Goal: Task Accomplishment & Management: Use online tool/utility

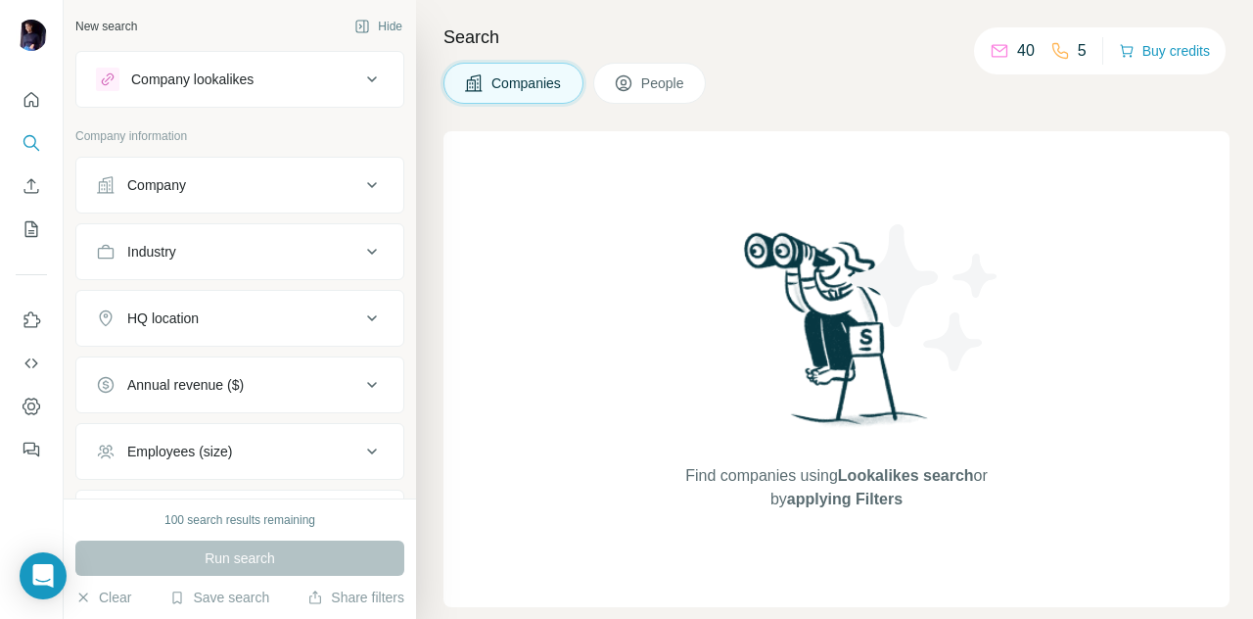
click at [651, 175] on div "Find companies using Lookalikes search or by applying Filters" at bounding box center [837, 369] width 786 height 476
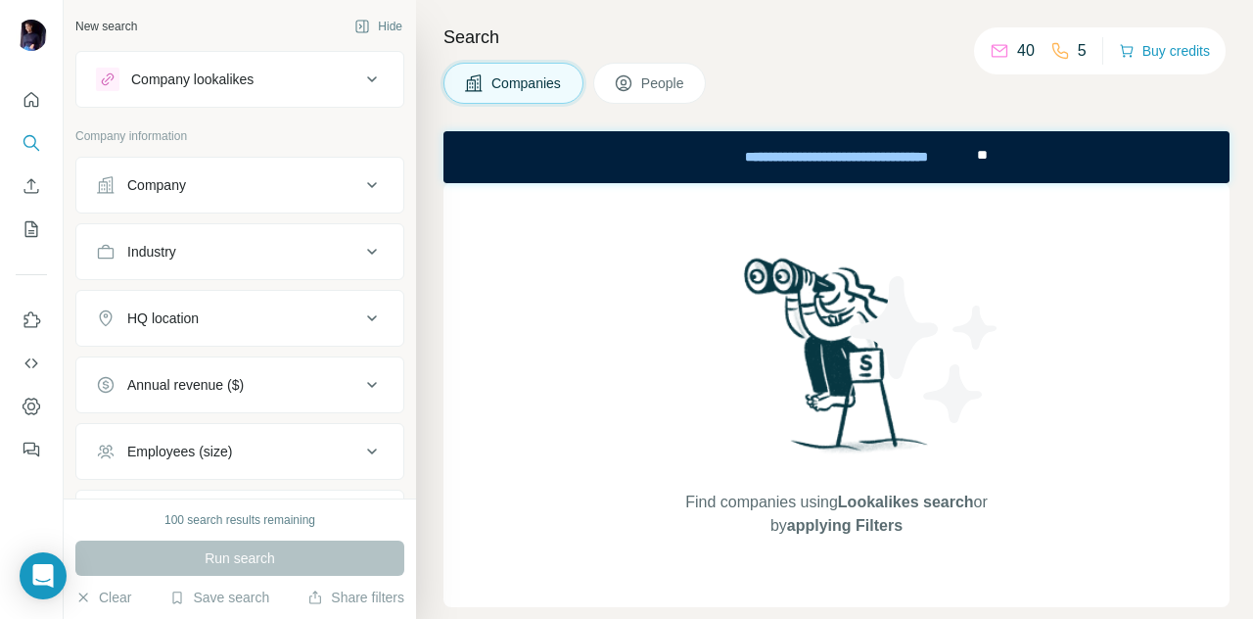
click at [360, 75] on icon at bounding box center [371, 79] width 23 height 23
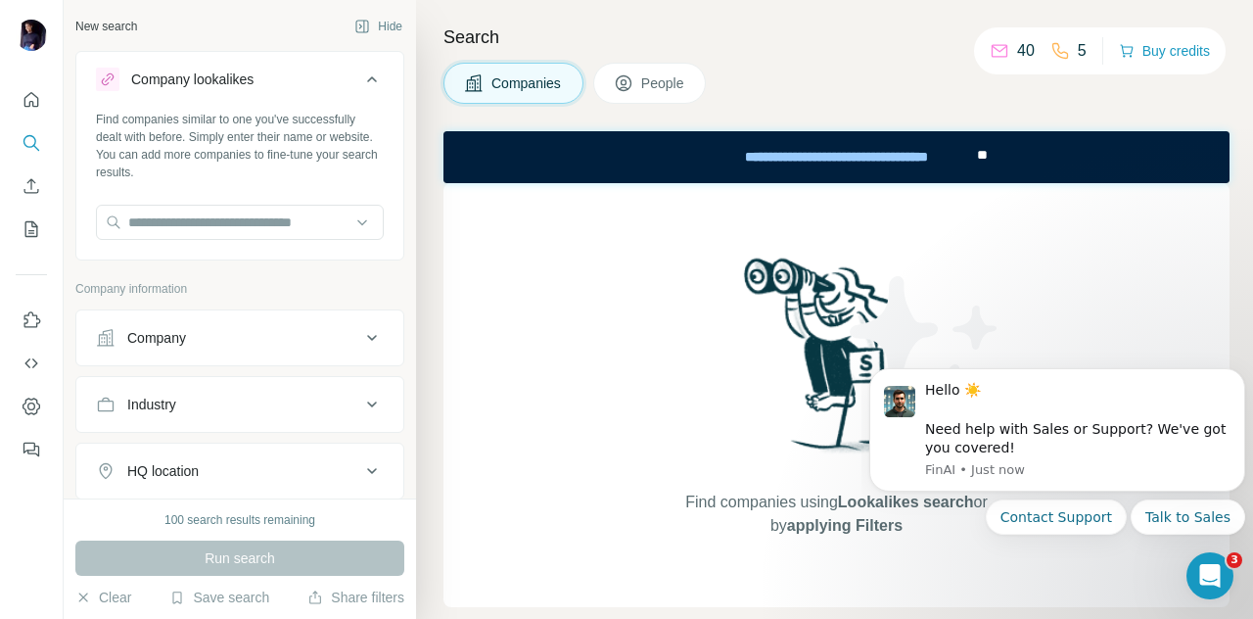
click at [230, 340] on div "Company" at bounding box center [228, 338] width 264 height 20
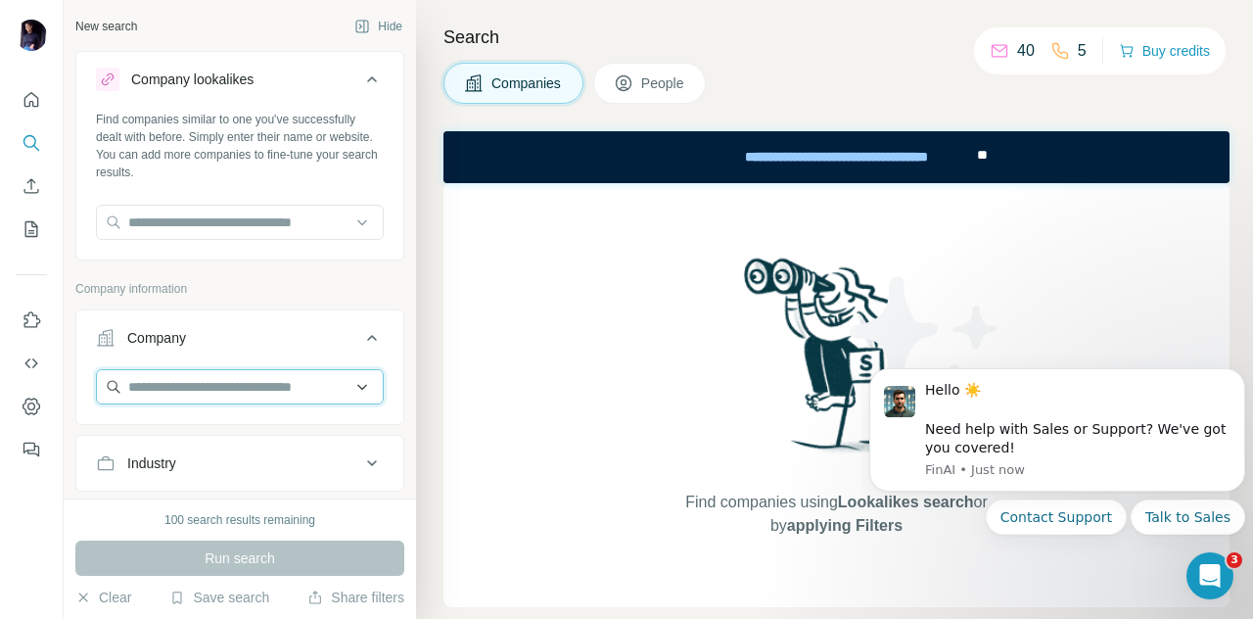
click at [210, 382] on input "text" at bounding box center [240, 386] width 288 height 35
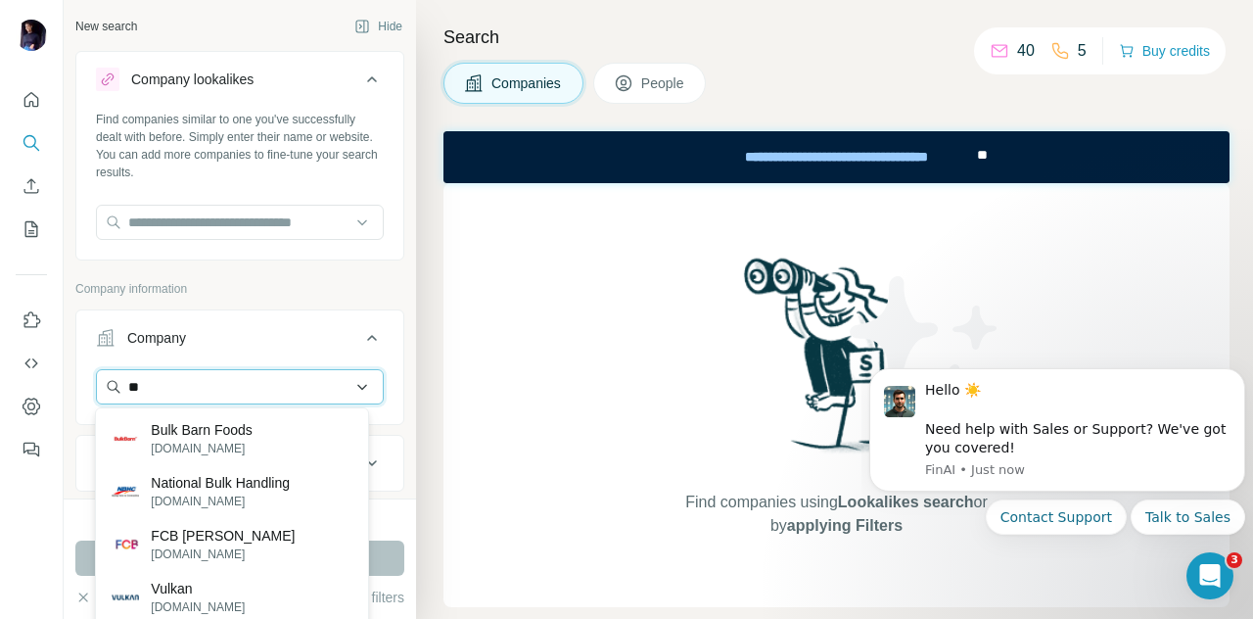
type input "*"
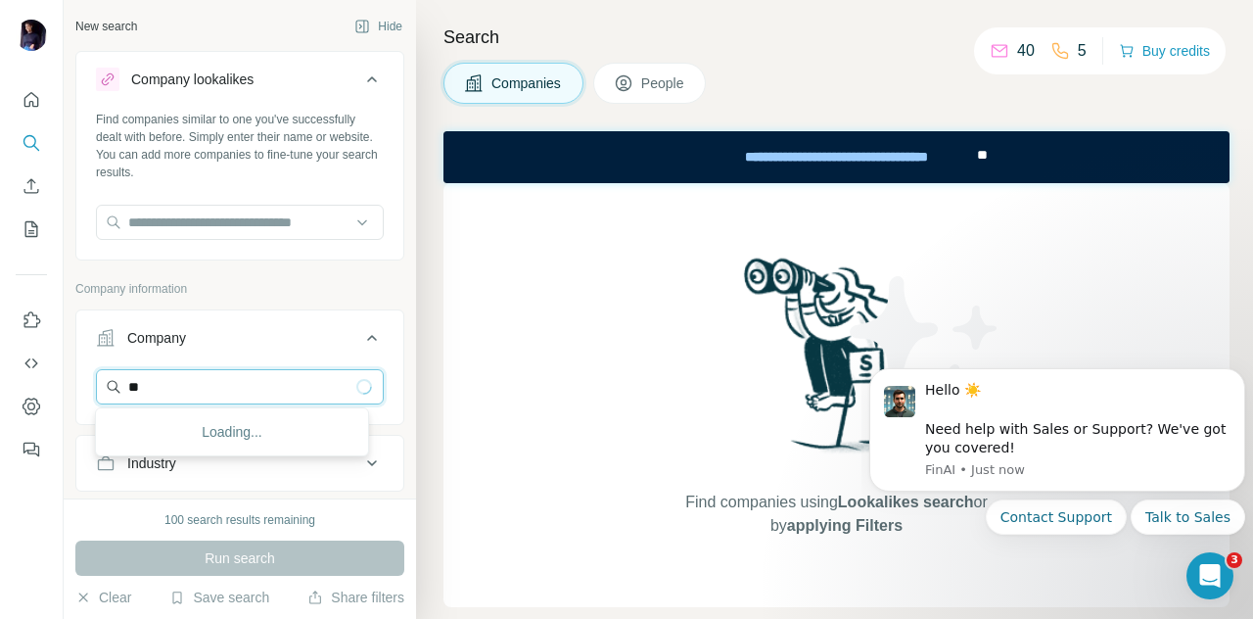
type input "*"
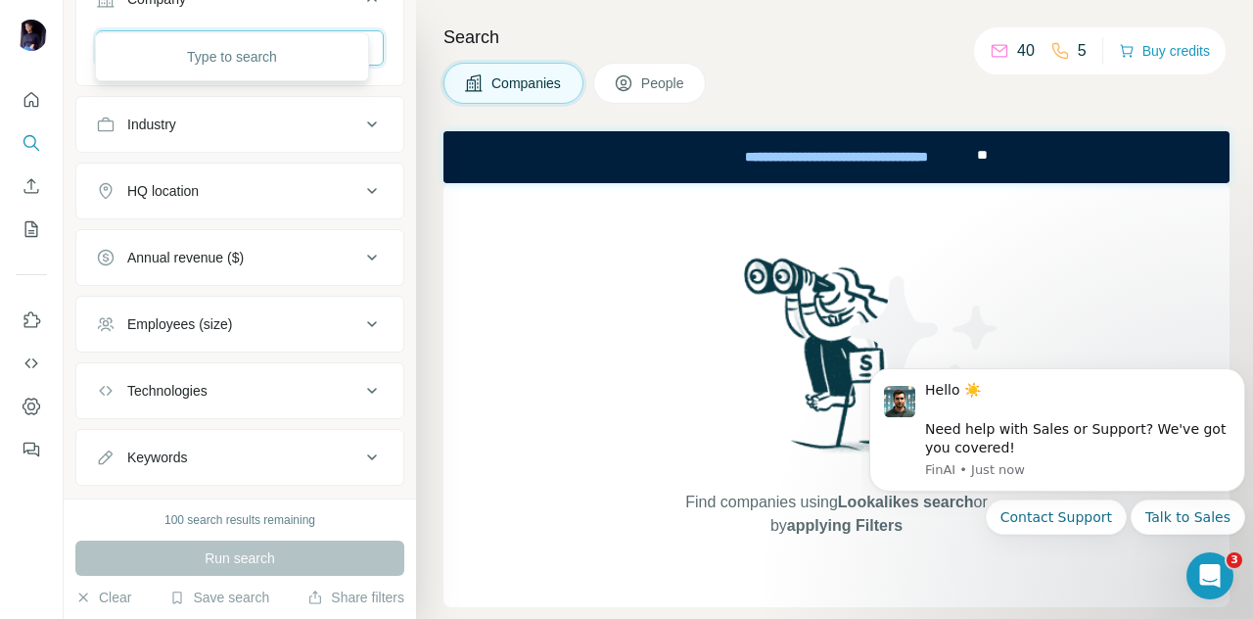
scroll to position [375, 0]
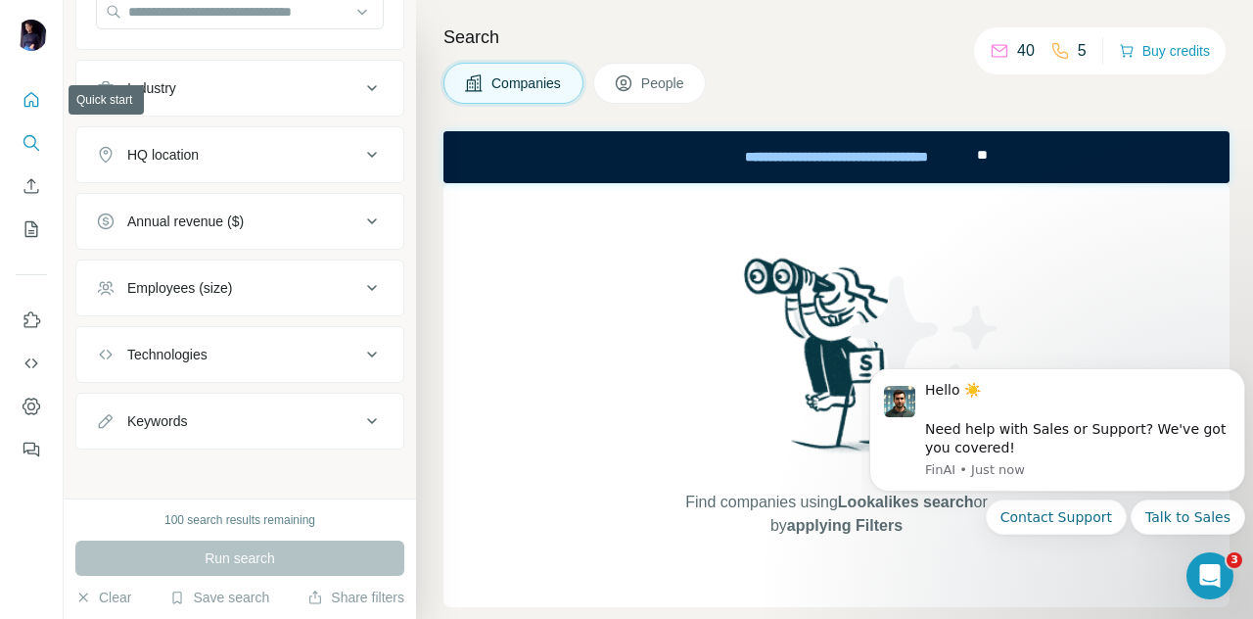
click at [39, 105] on icon "Quick start" at bounding box center [32, 100] width 20 height 20
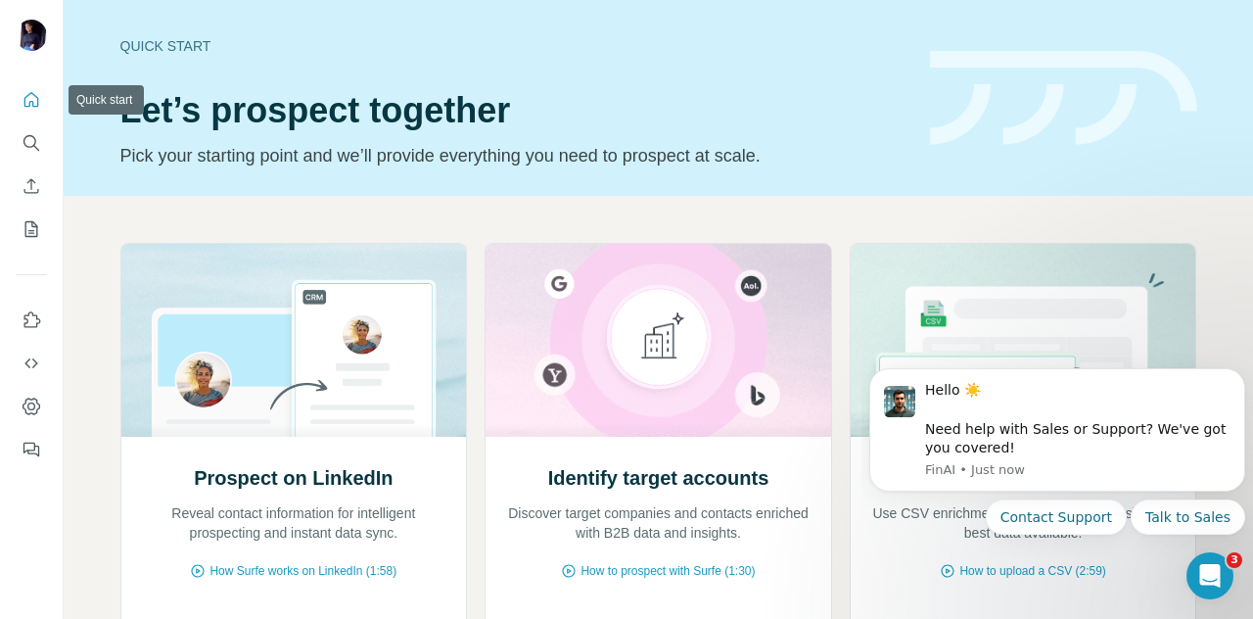
click at [39, 105] on icon "Quick start" at bounding box center [32, 100] width 20 height 20
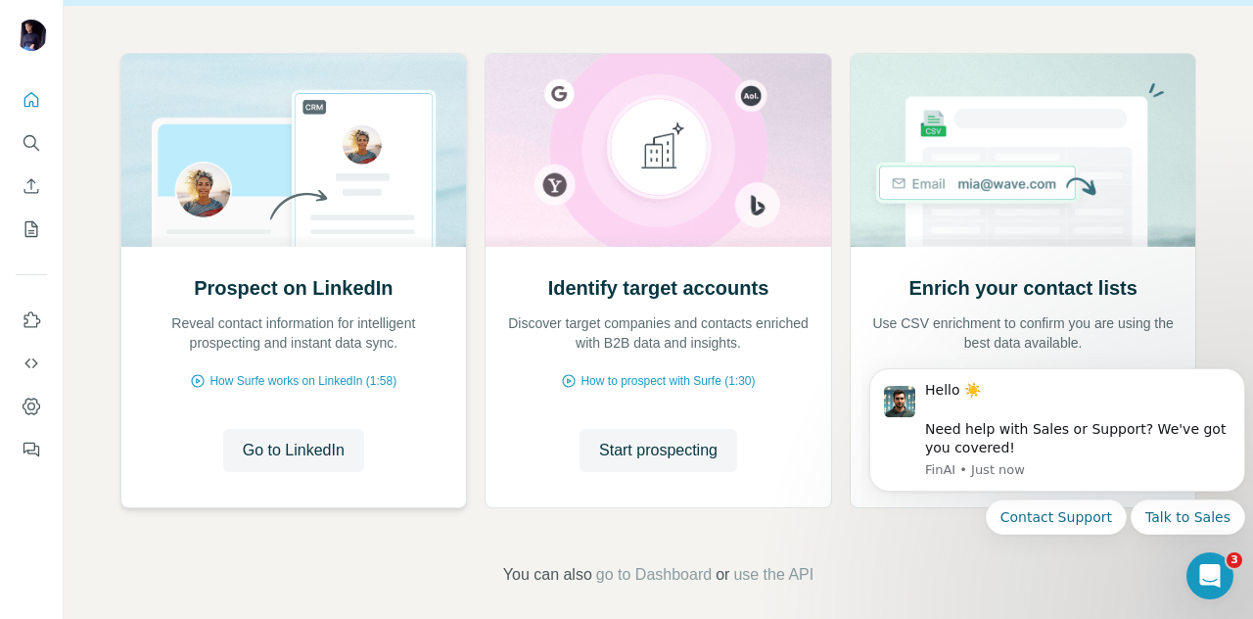
scroll to position [205, 0]
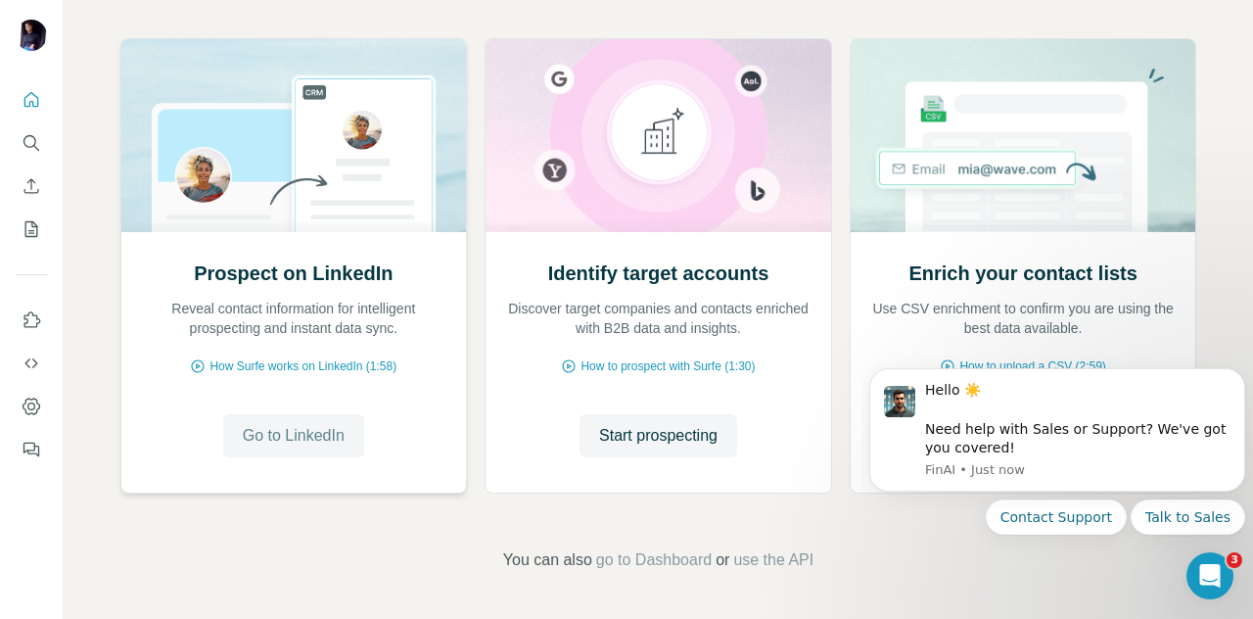
click at [317, 436] on span "Go to LinkedIn" at bounding box center [294, 435] width 102 height 23
click at [662, 444] on span "Start prospecting" at bounding box center [658, 435] width 118 height 23
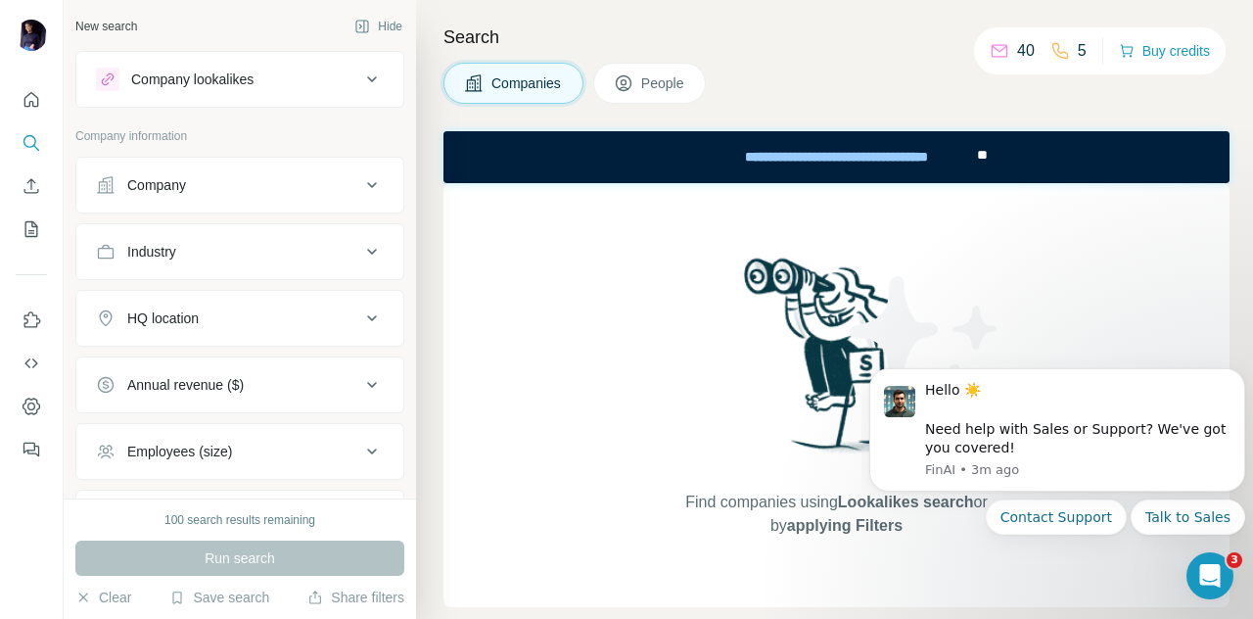
click at [273, 75] on div "Company lookalikes" at bounding box center [228, 79] width 264 height 23
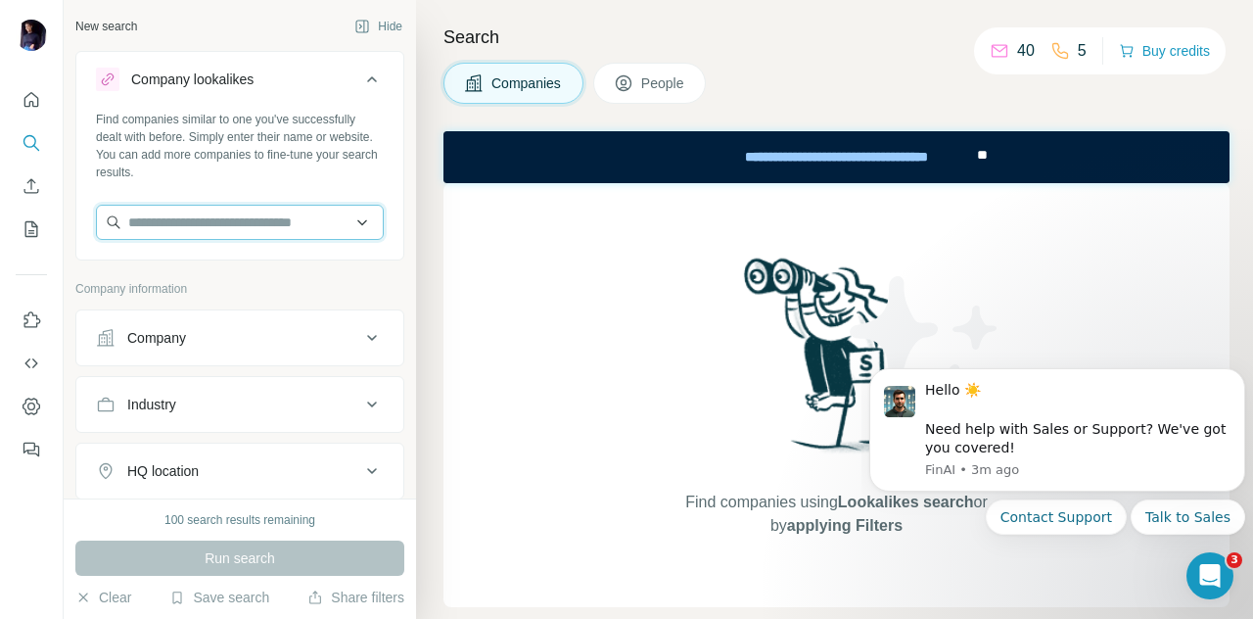
click at [255, 210] on input "text" at bounding box center [240, 222] width 288 height 35
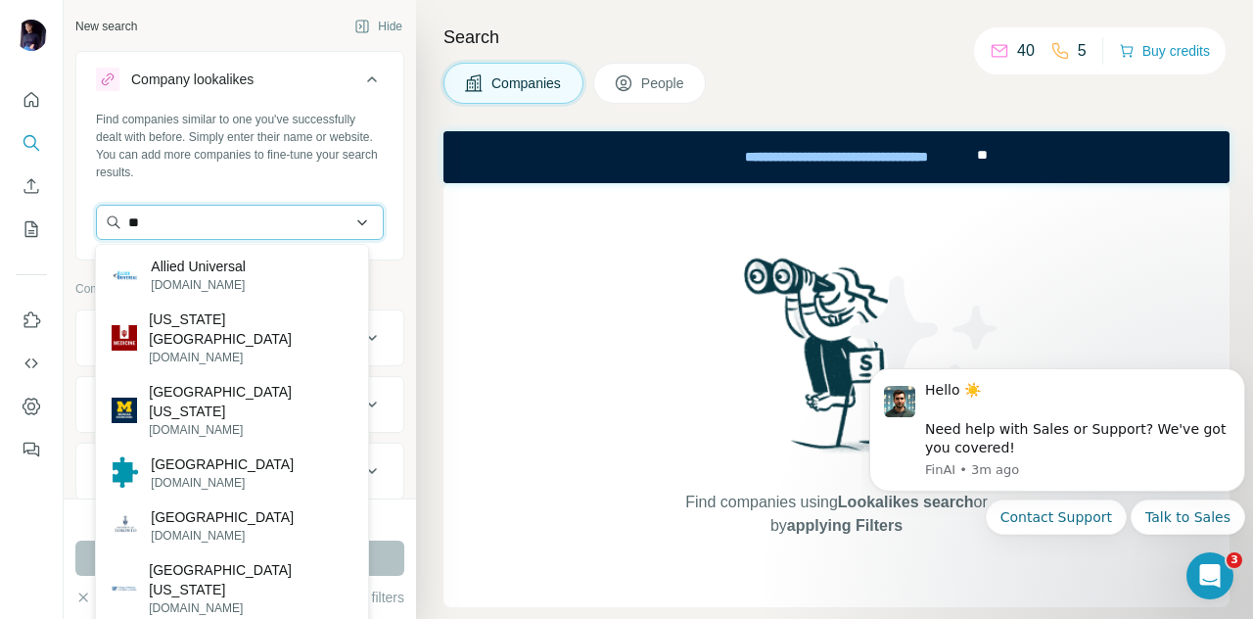
type input "*"
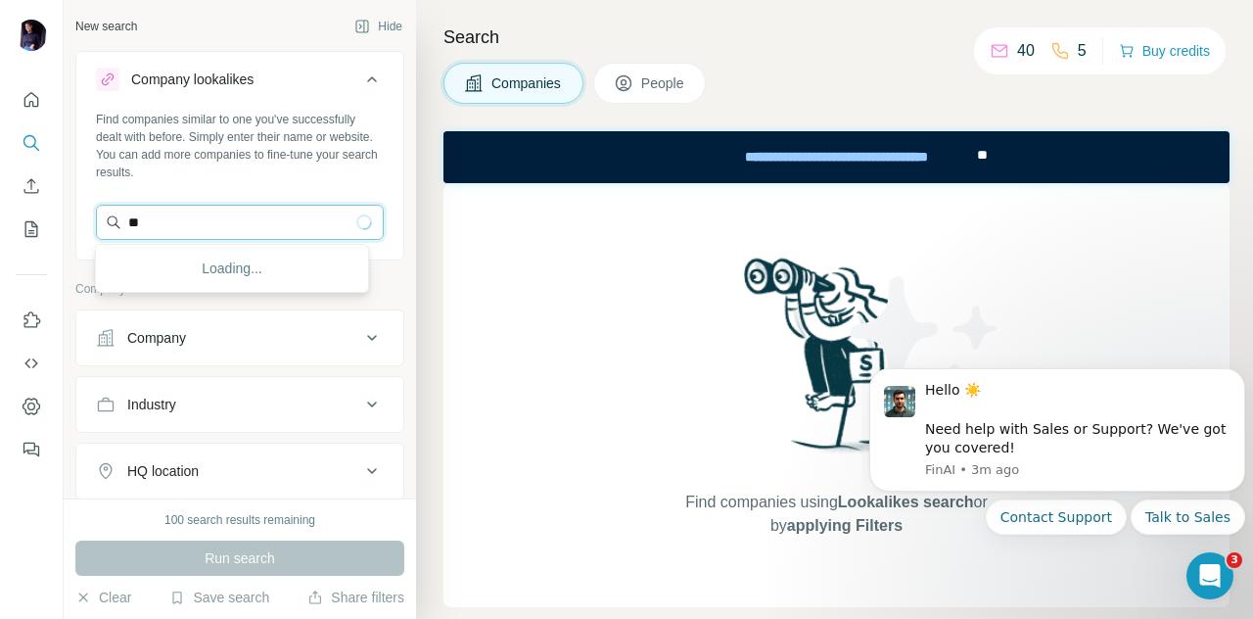
type input "*"
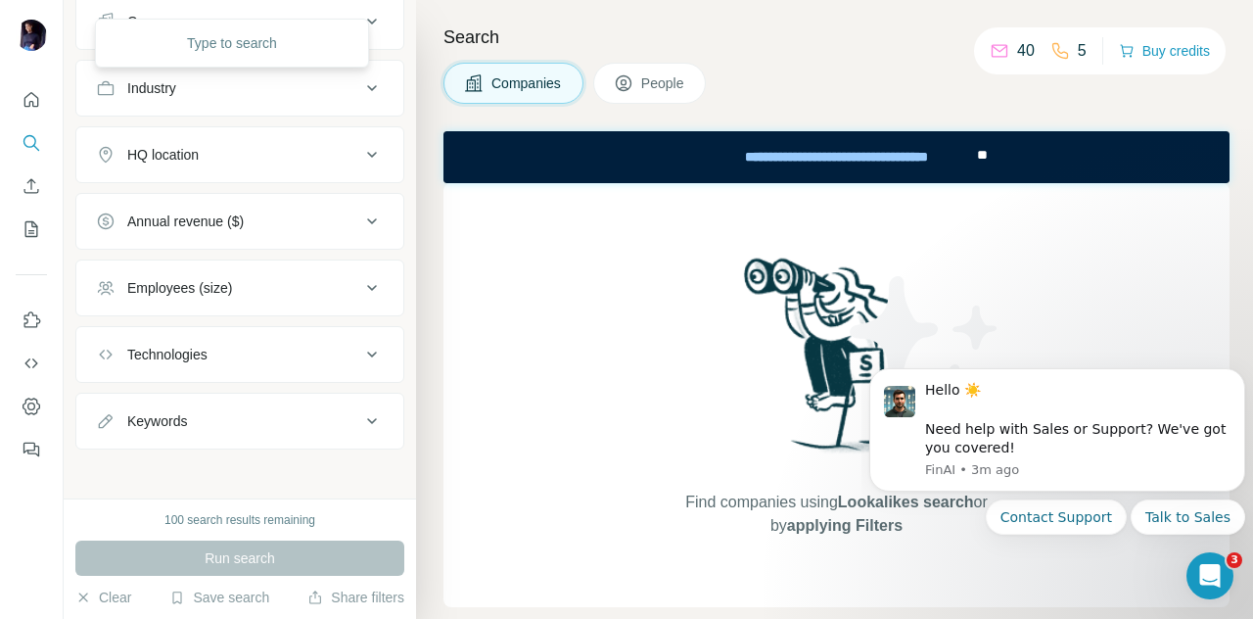
scroll to position [122, 0]
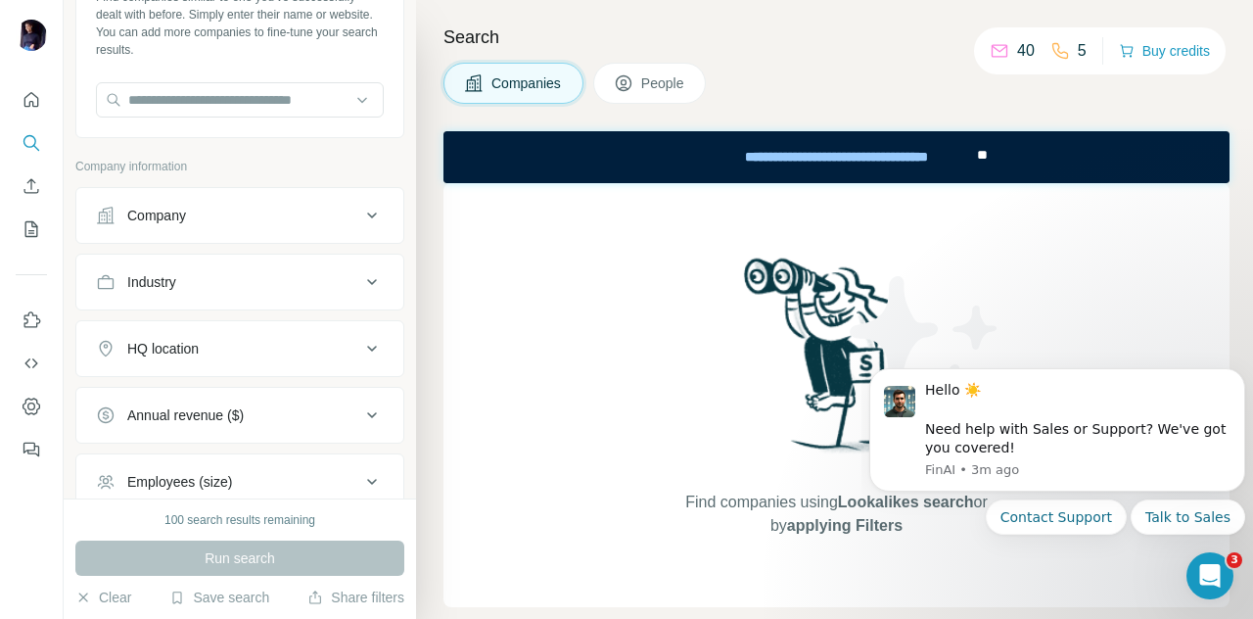
click at [229, 232] on button "Company" at bounding box center [239, 215] width 327 height 47
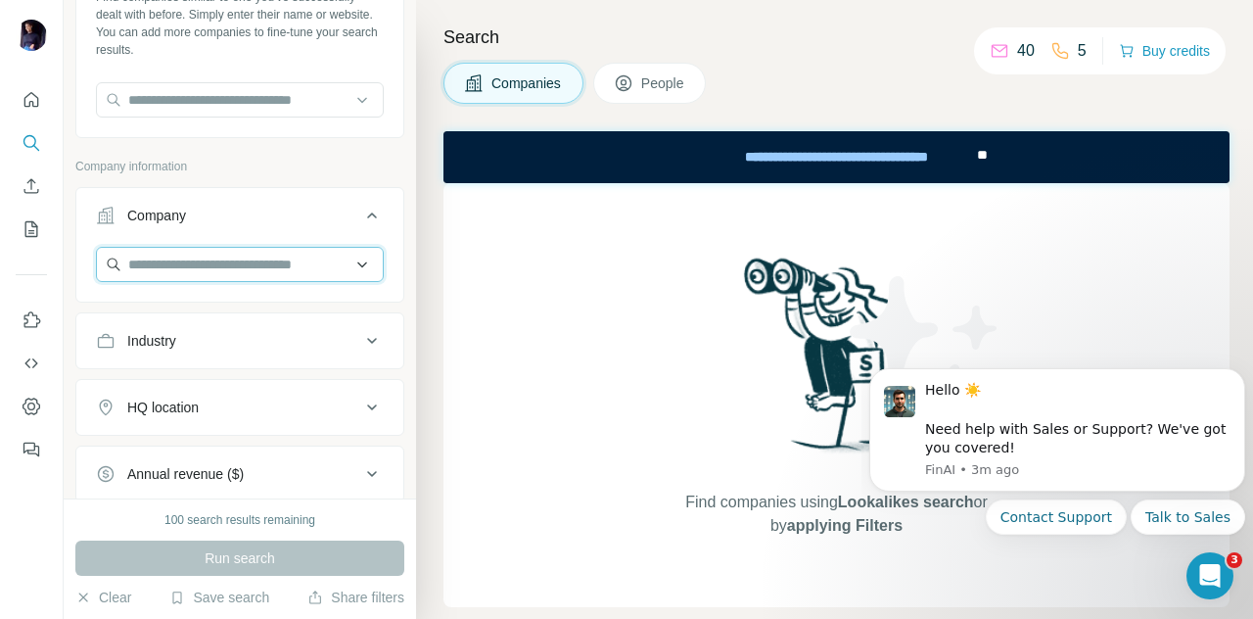
click at [194, 255] on input "text" at bounding box center [240, 264] width 288 height 35
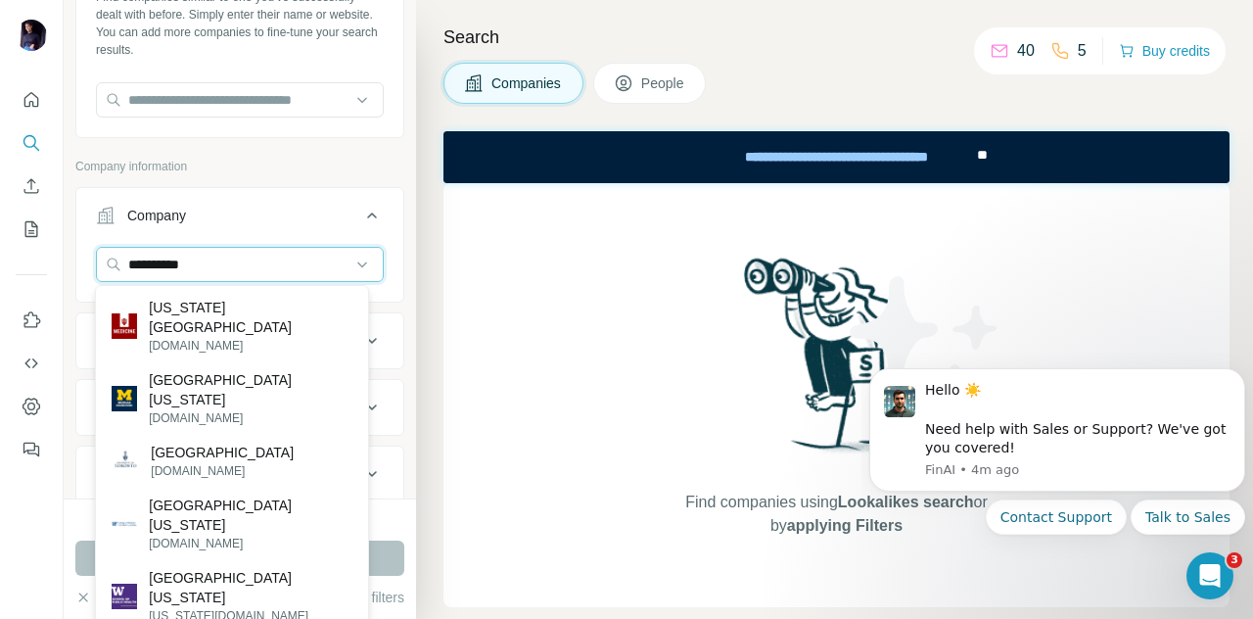
type input "**********"
